Goal: Information Seeking & Learning: Learn about a topic

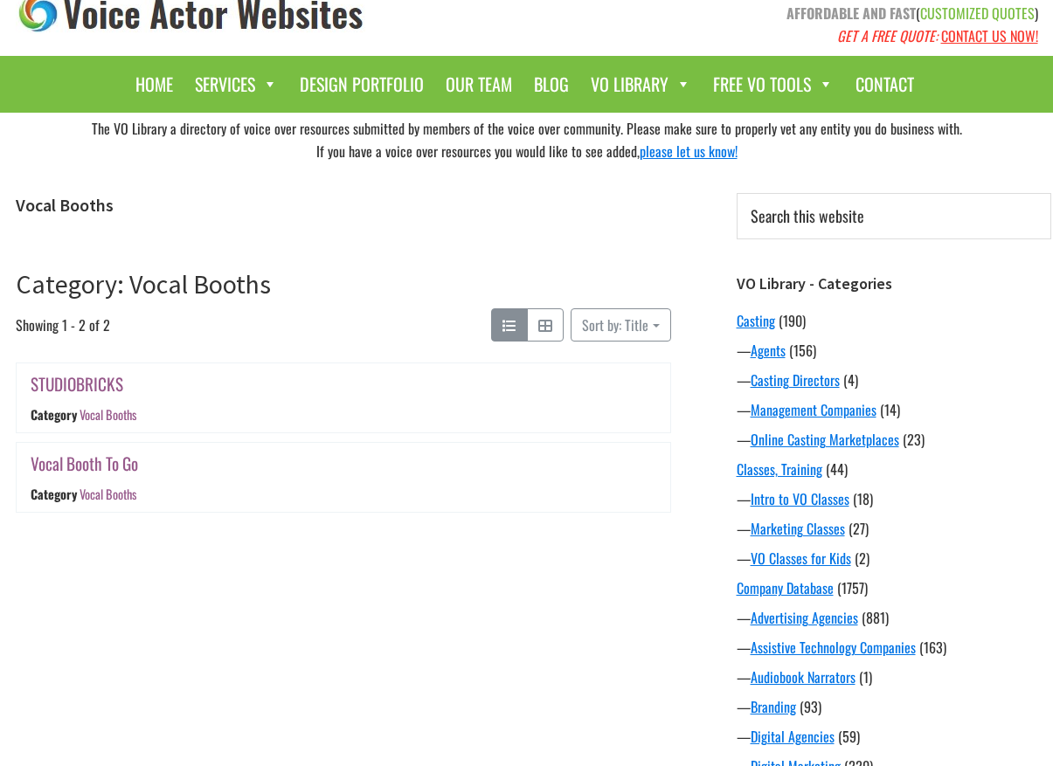
scroll to position [36, 0]
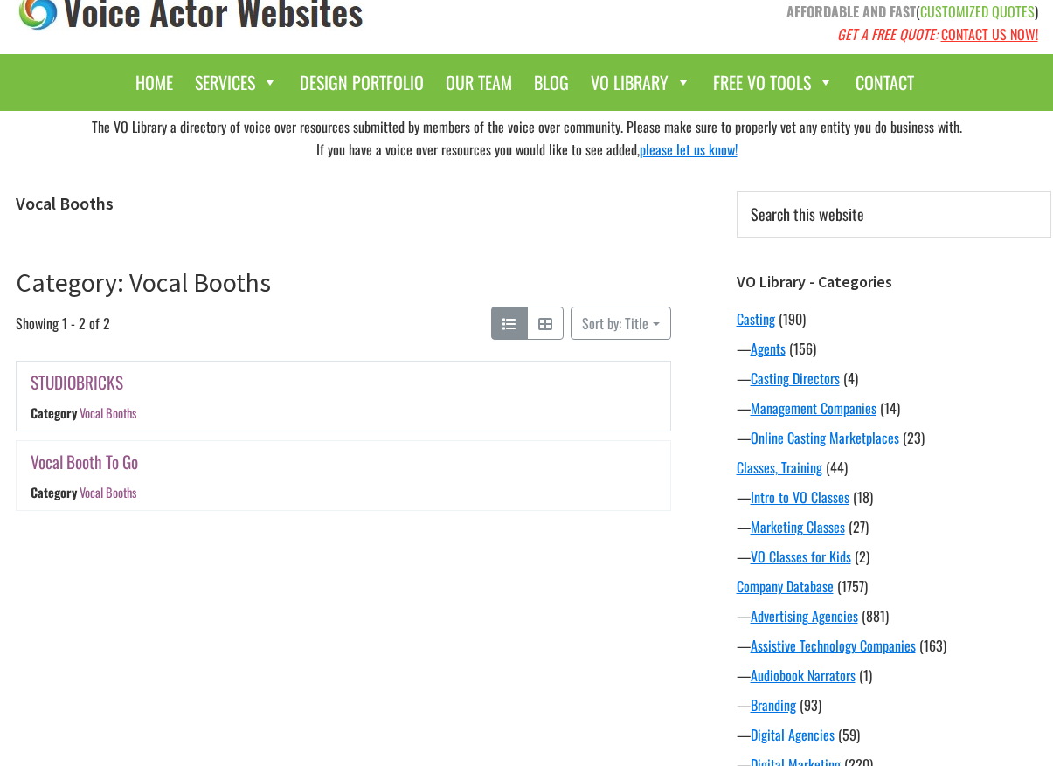
click at [83, 382] on link "STUDIOBRICKS" at bounding box center [77, 382] width 93 height 25
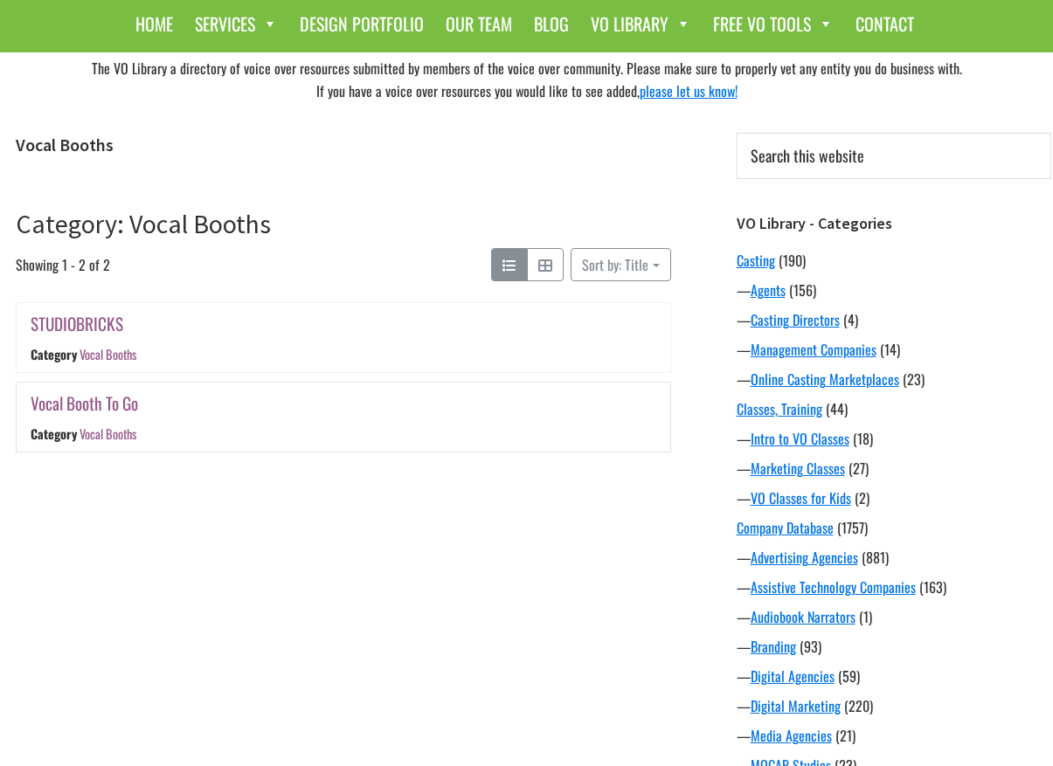
scroll to position [94, 0]
click at [89, 398] on link "Vocal Booth To Go" at bounding box center [84, 403] width 107 height 25
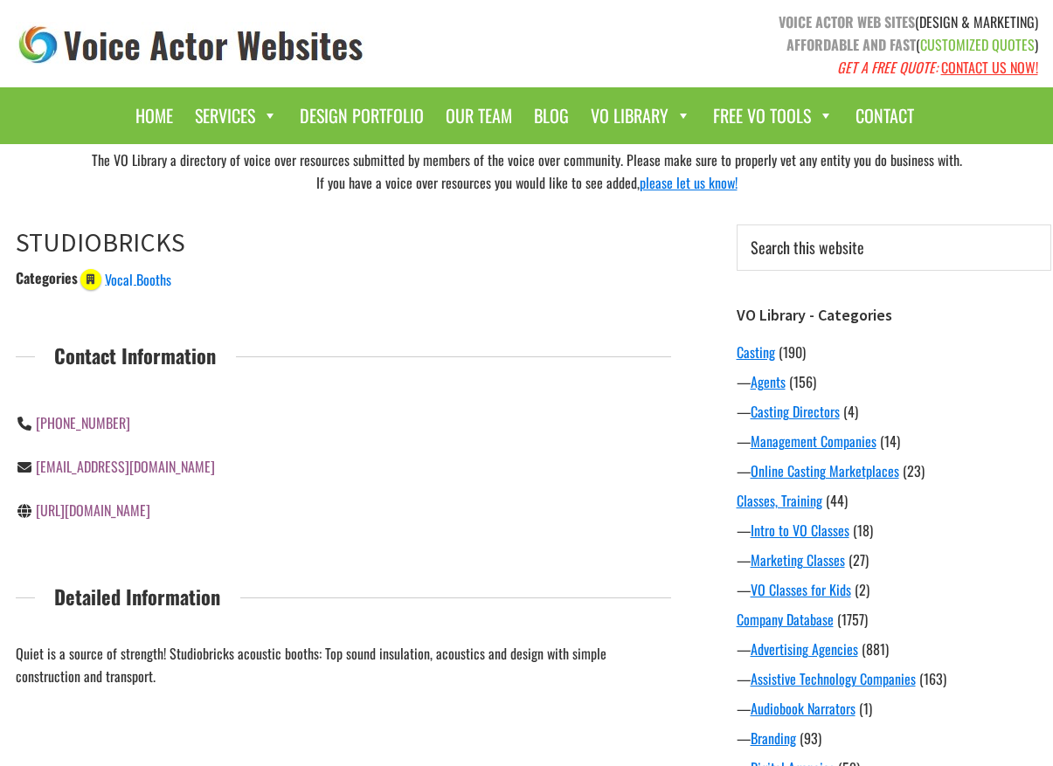
scroll to position [3, 0]
click at [100, 509] on link "http://studiobricks.com/" at bounding box center [93, 510] width 114 height 21
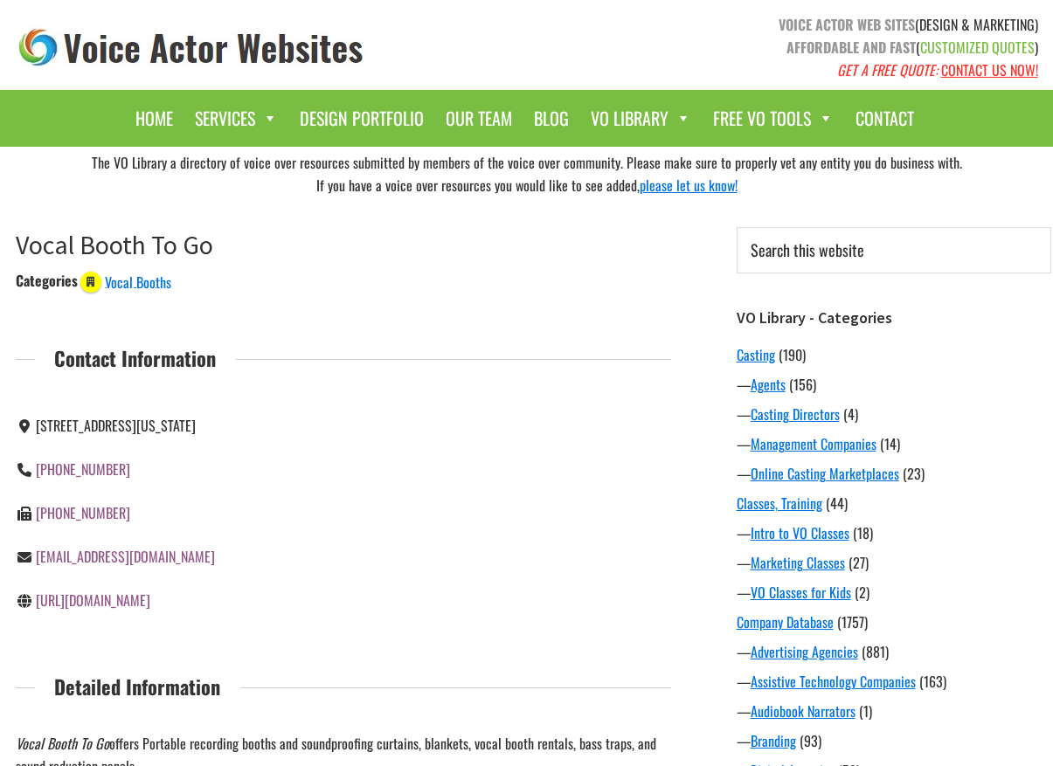
click at [110, 598] on link "https://www.vocalboothtogo.com/" at bounding box center [93, 600] width 114 height 21
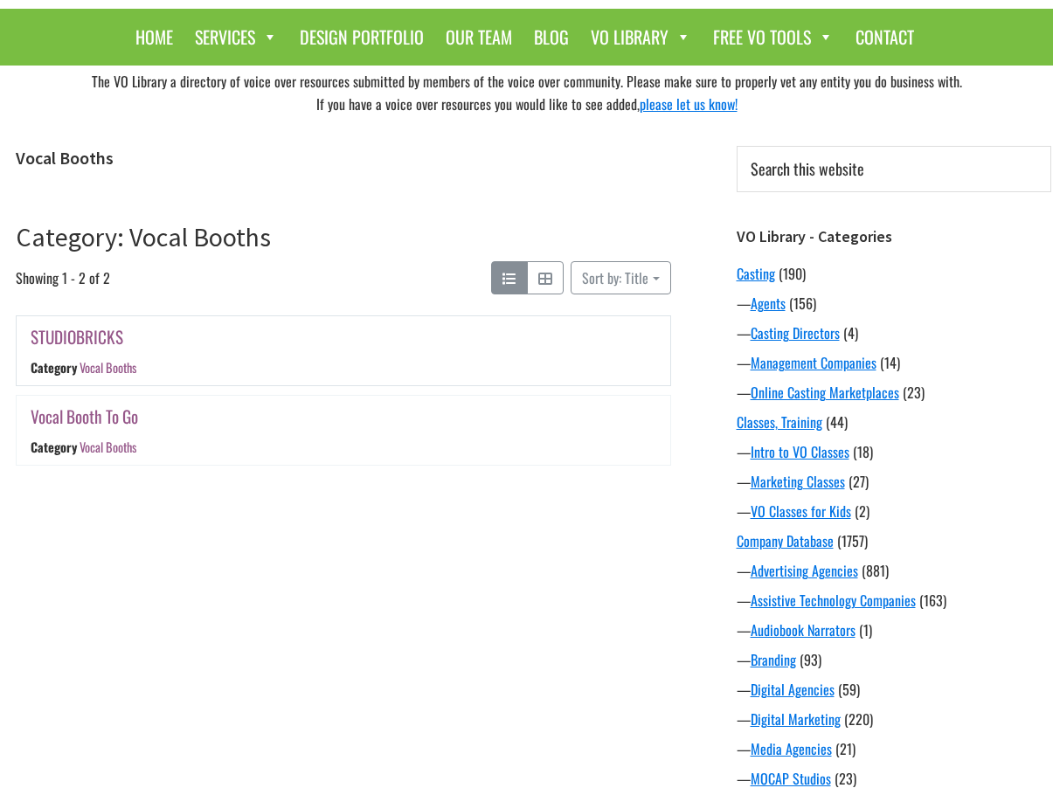
scroll to position [80, 0]
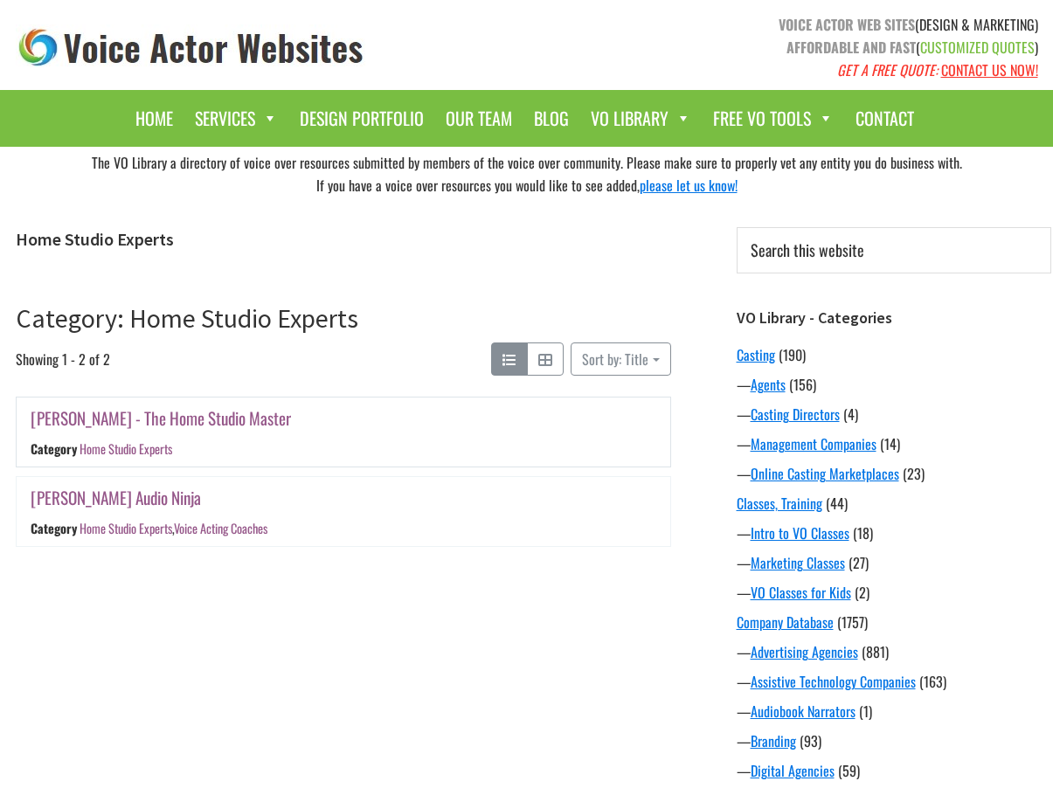
click at [45, 413] on link "Dan Lenard - The Home Studio Master" at bounding box center [161, 417] width 260 height 25
